Goal: Information Seeking & Learning: Learn about a topic

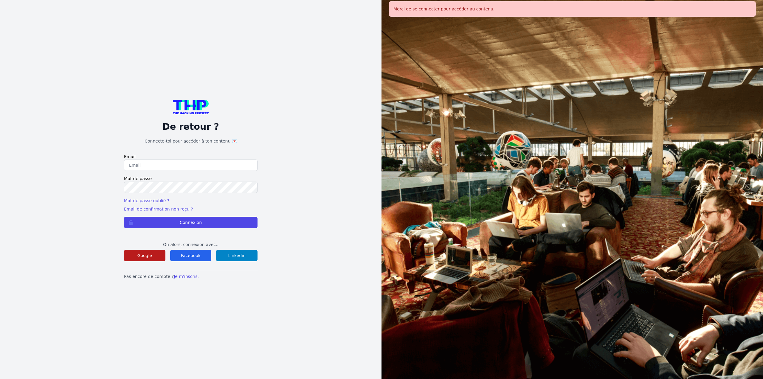
click at [164, 257] on button "Google" at bounding box center [144, 255] width 41 height 11
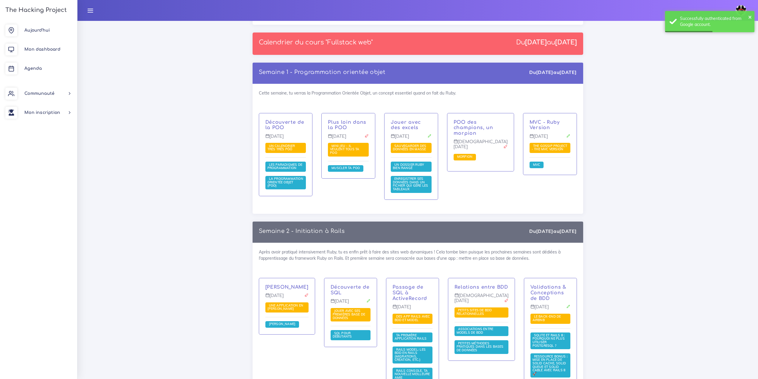
scroll to position [894, 0]
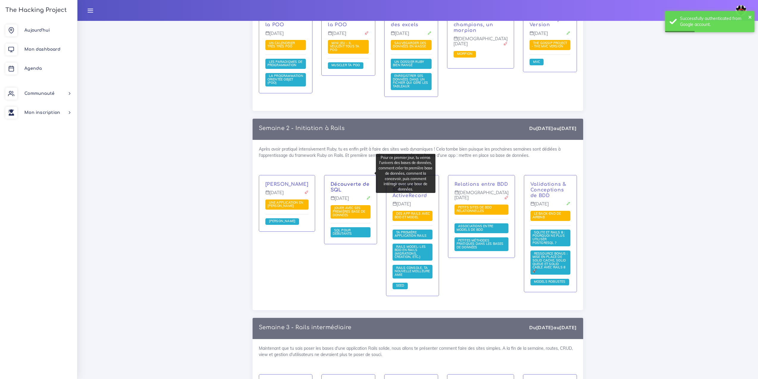
click at [351, 181] on link "Découverte de SQL" at bounding box center [350, 186] width 39 height 11
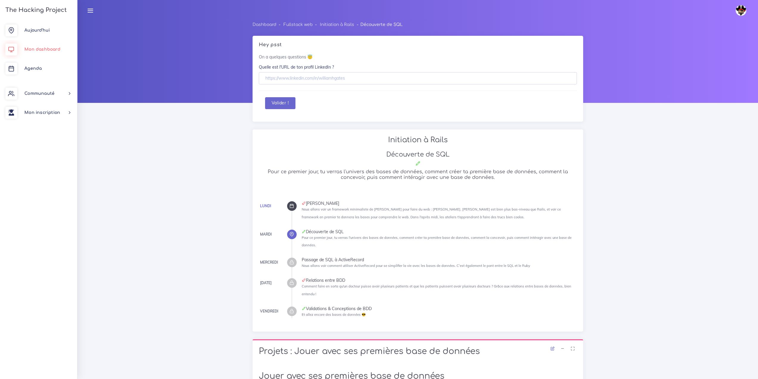
click at [33, 59] on link "Mon dashboard" at bounding box center [38, 49] width 77 height 19
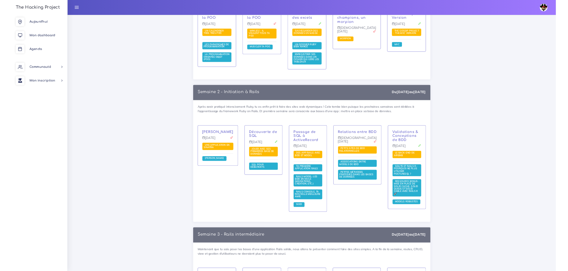
scroll to position [895, 0]
